Goal: Browse casually: Explore the website without a specific task or goal

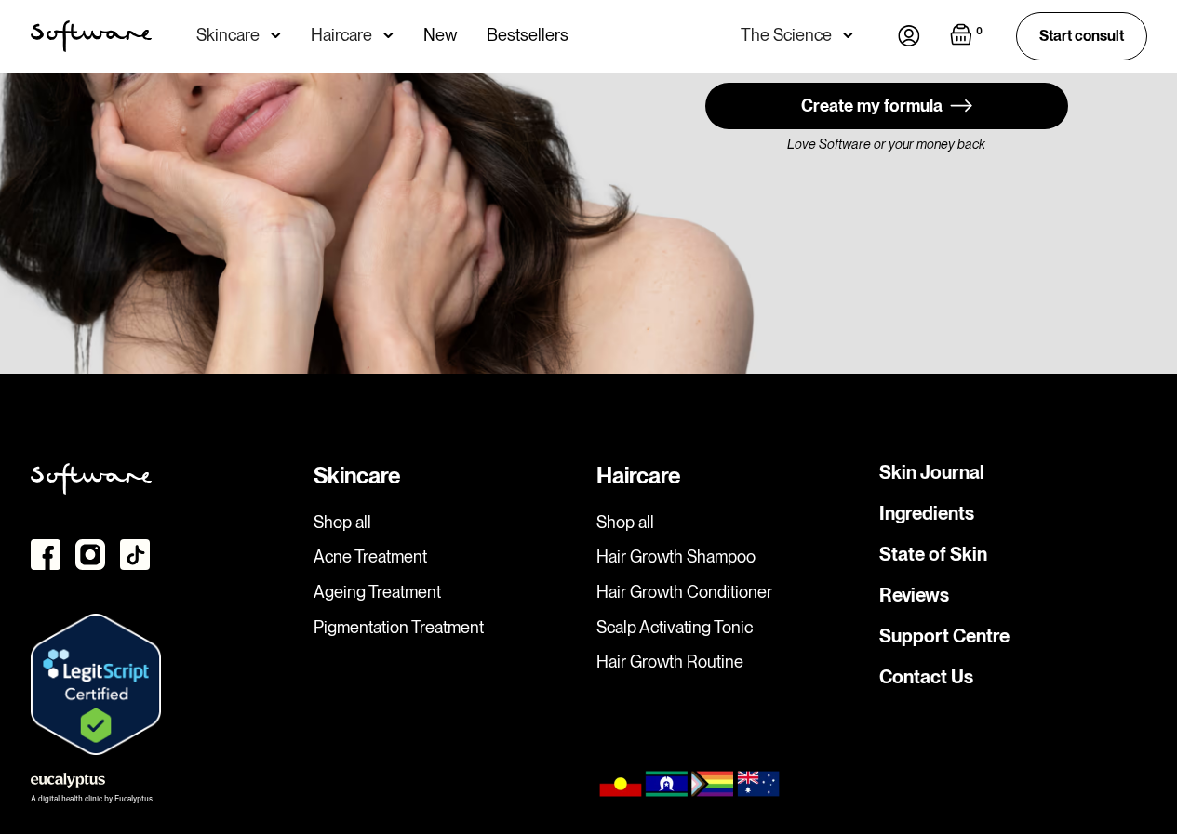
scroll to position [5286, 0]
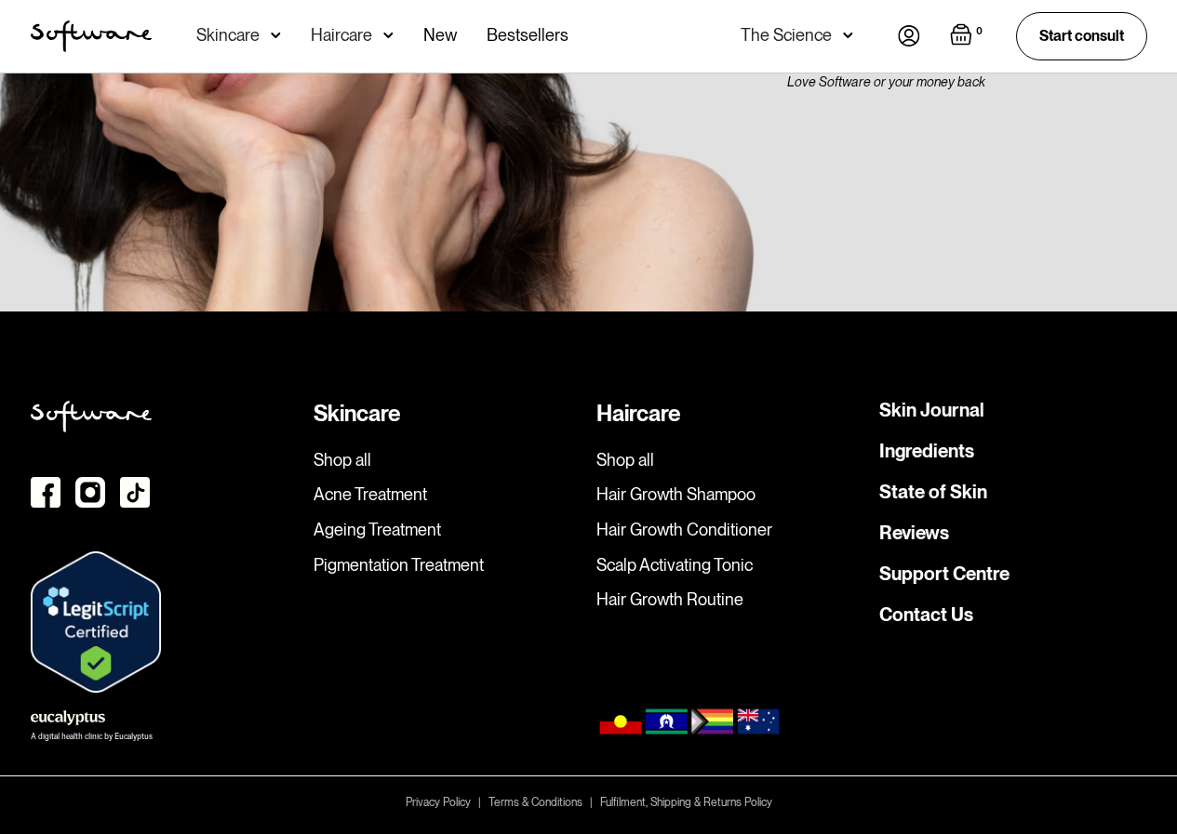
click at [75, 486] on img at bounding box center [90, 492] width 30 height 31
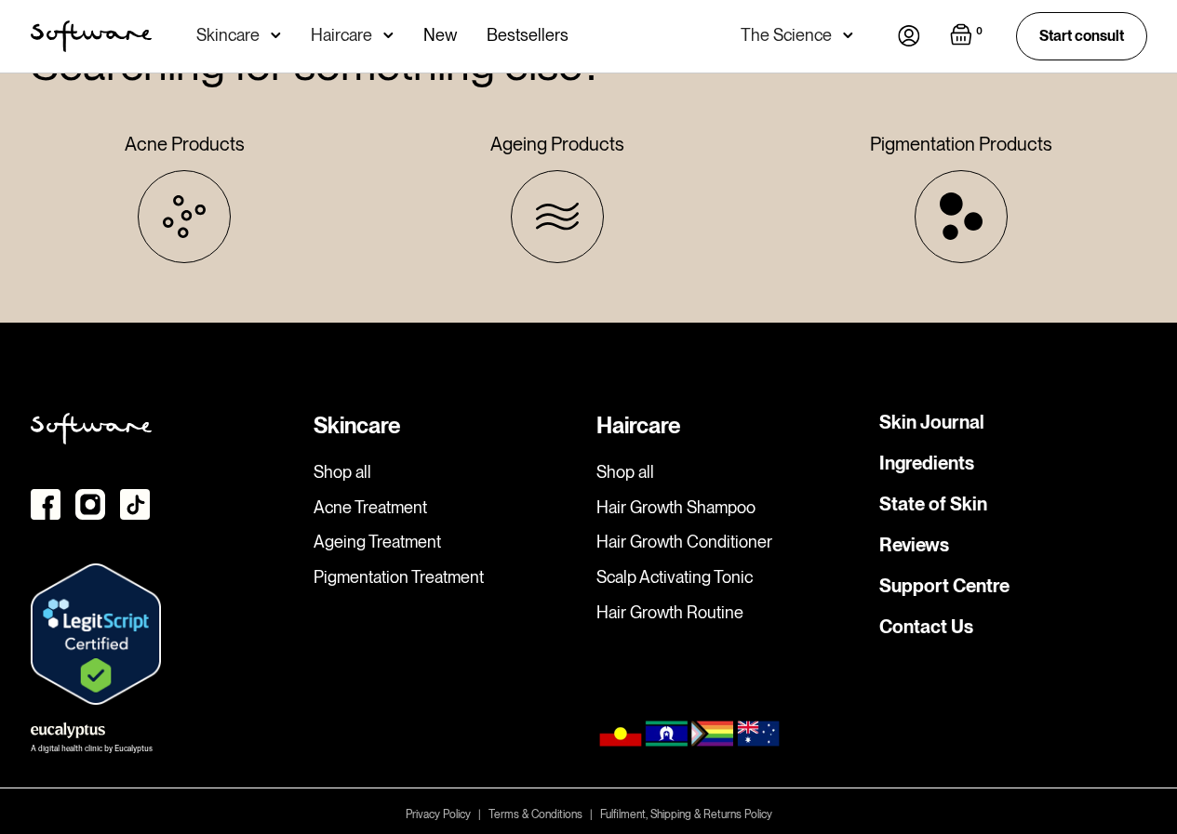
scroll to position [3691, 0]
